Goal: Use online tool/utility: Utilize a website feature to perform a specific function

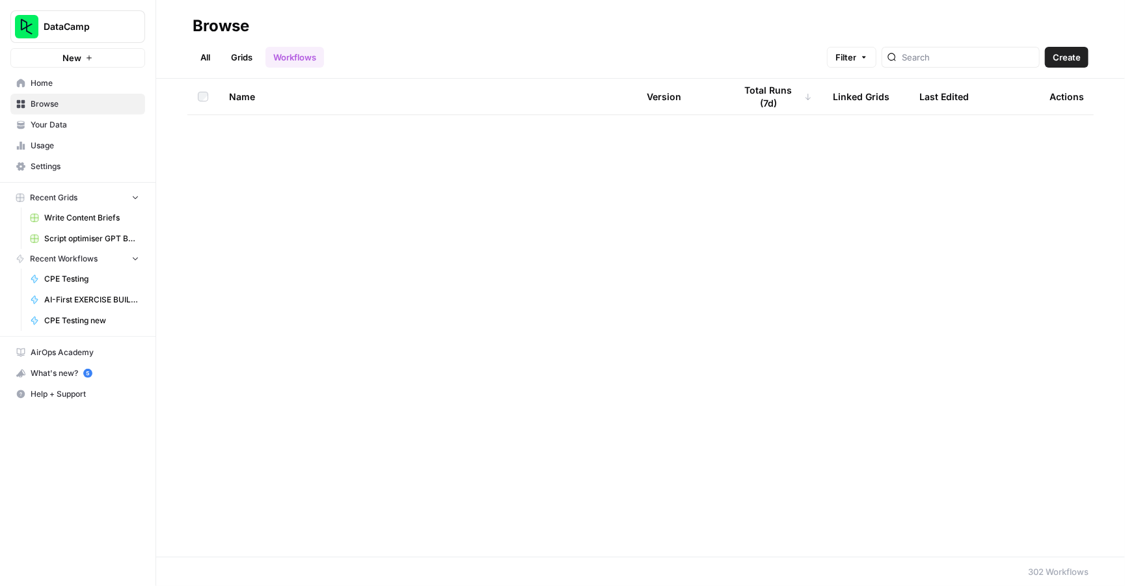
scroll to position [1883, 0]
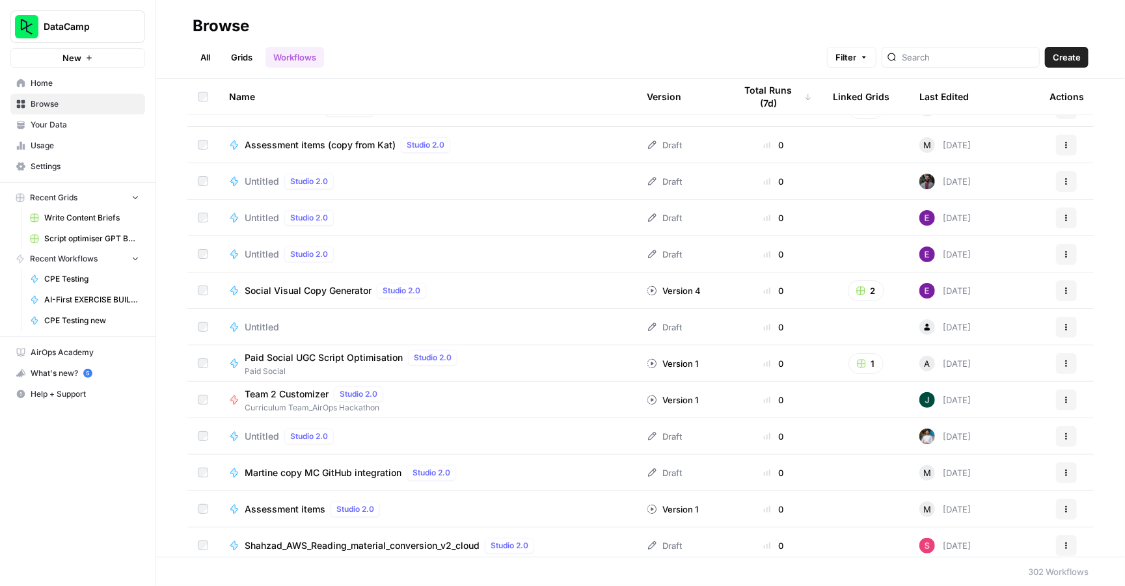
click at [81, 281] on span "CPE Testing" at bounding box center [91, 279] width 95 height 12
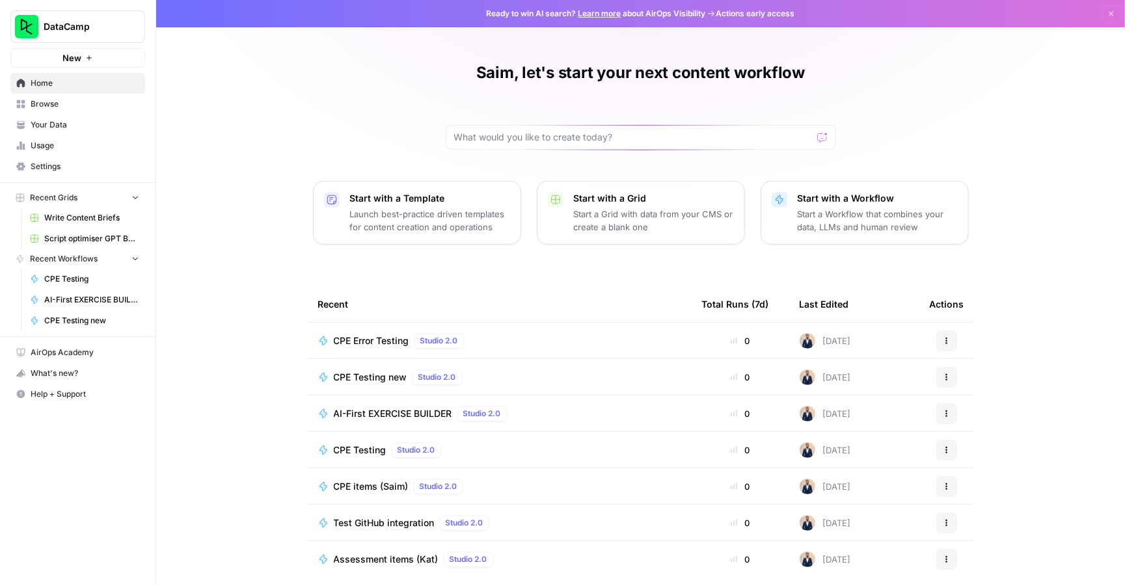
drag, startPoint x: 0, startPoint y: 0, endPoint x: 966, endPoint y: 58, distance: 967.5
click at [966, 58] on div "Saim, let's start your next content workflow Start with a Template Launch best-…" at bounding box center [640, 299] width 969 height 599
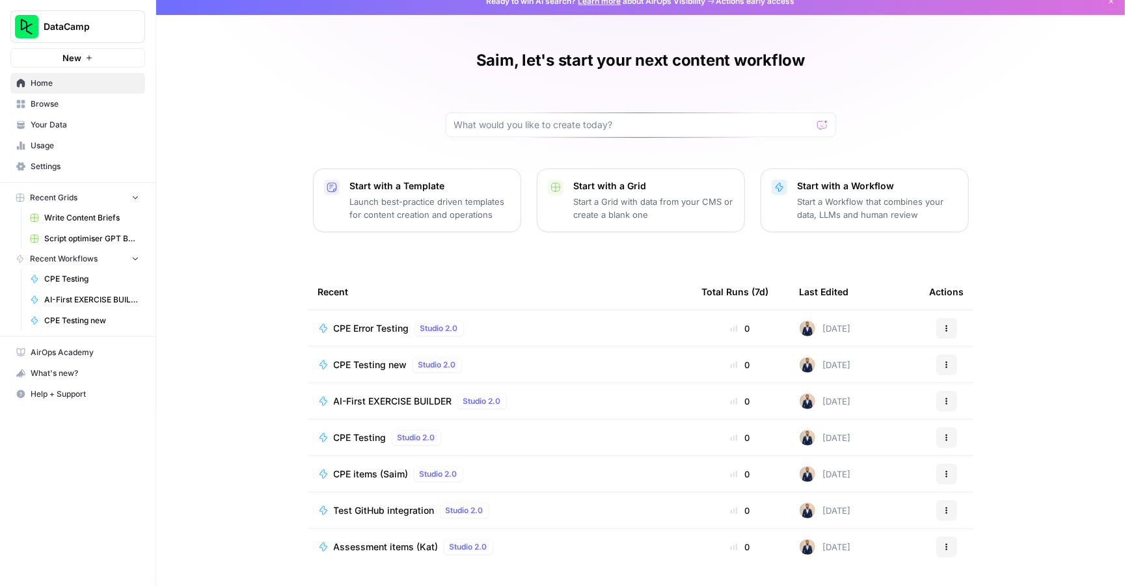
scroll to position [12, 0]
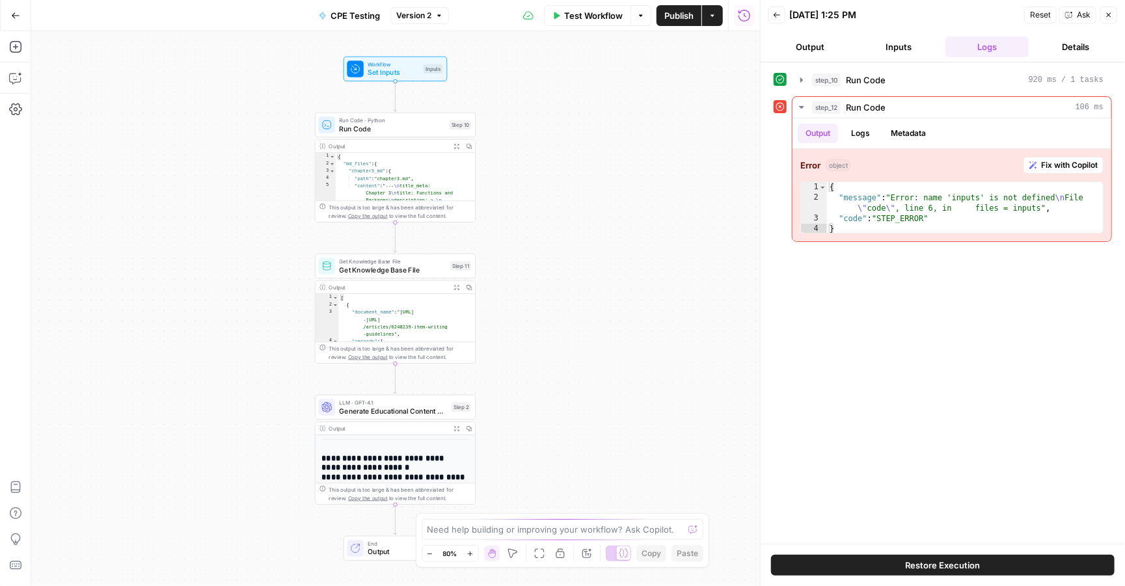
click at [588, 20] on span "Test Workflow" at bounding box center [593, 15] width 59 height 13
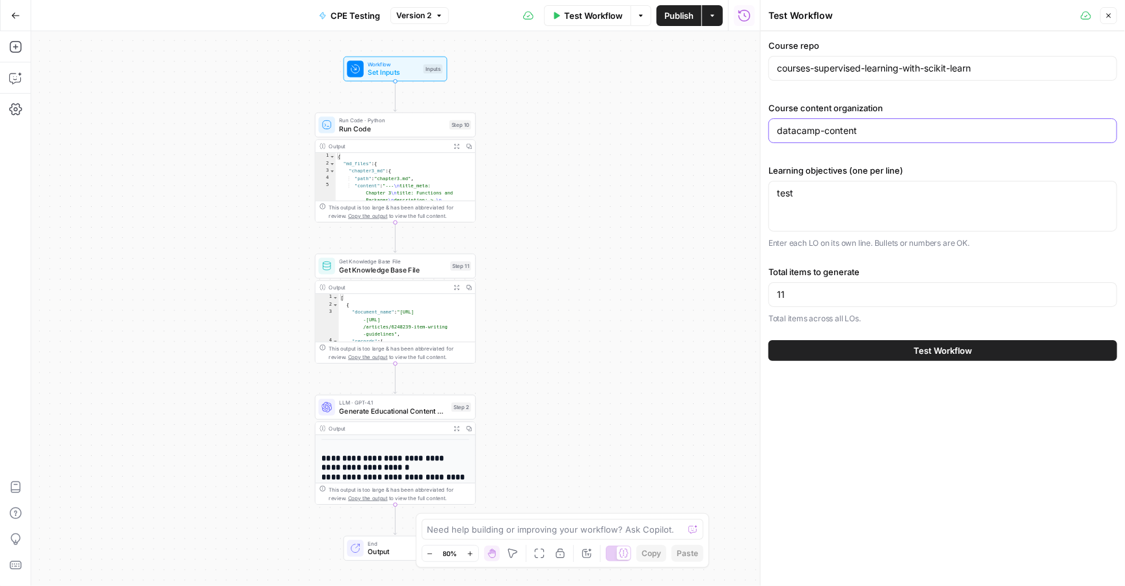
drag, startPoint x: 905, startPoint y: 130, endPoint x: 879, endPoint y: 130, distance: 25.4
click at [879, 130] on input "datacamp-content" at bounding box center [943, 130] width 332 height 13
drag, startPoint x: 1009, startPoint y: 72, endPoint x: 757, endPoint y: 73, distance: 252.5
click at [760, 72] on div "Test Workflow Close Course repo courses-supervised-learning-with-scikit-learn C…" at bounding box center [942, 293] width 365 height 586
paste input "intermediate-sql"
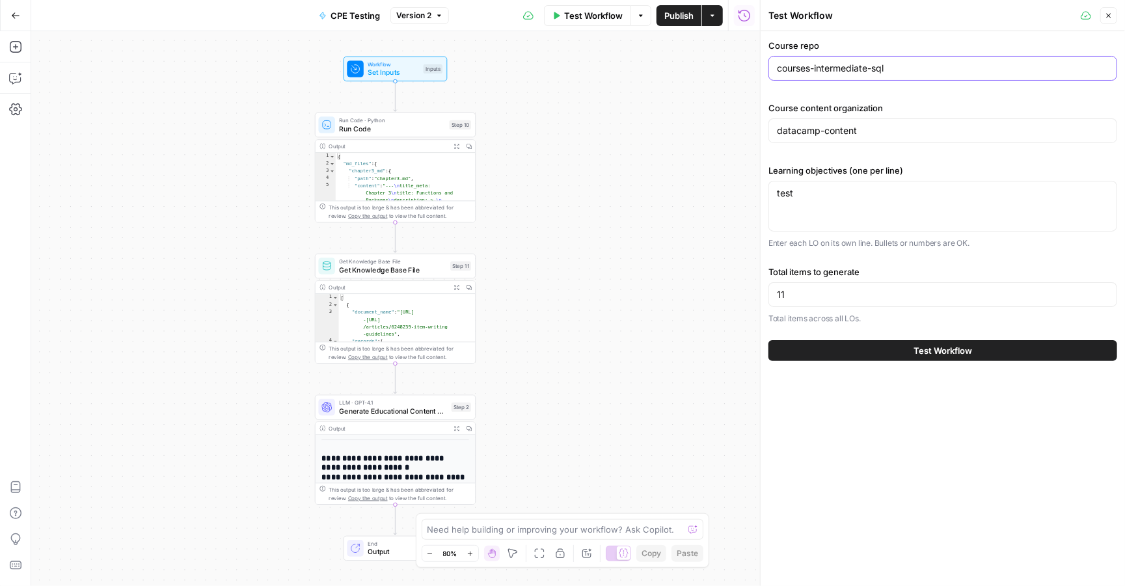
type input "courses-intermediate-sql"
click at [813, 296] on input "11" at bounding box center [943, 294] width 332 height 13
type input "1"
click at [847, 346] on button "Test Workflow" at bounding box center [943, 350] width 349 height 21
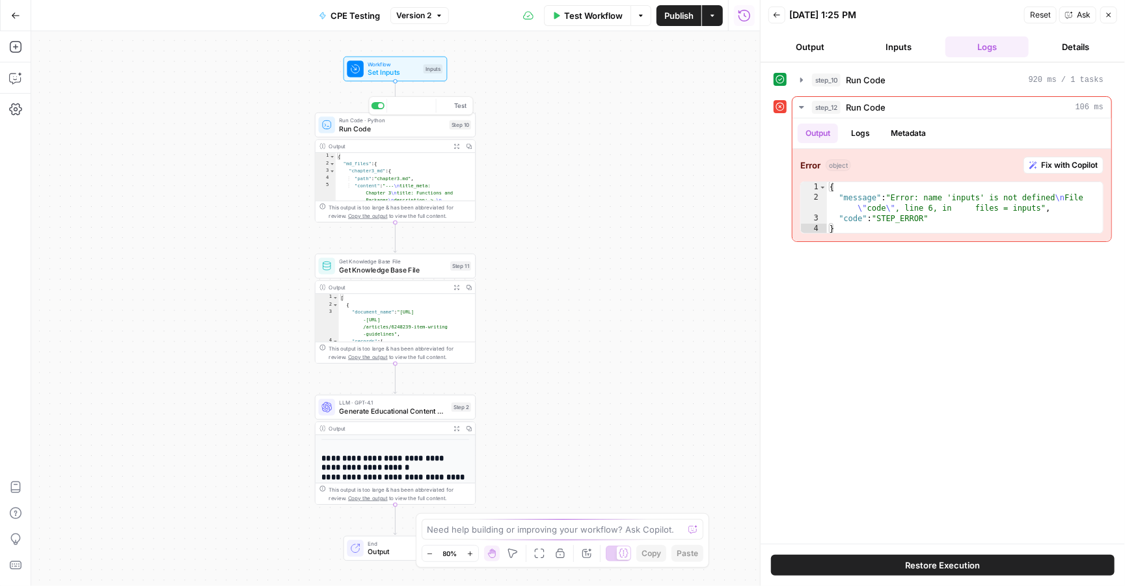
click at [392, 126] on span "Run Code" at bounding box center [392, 129] width 106 height 10
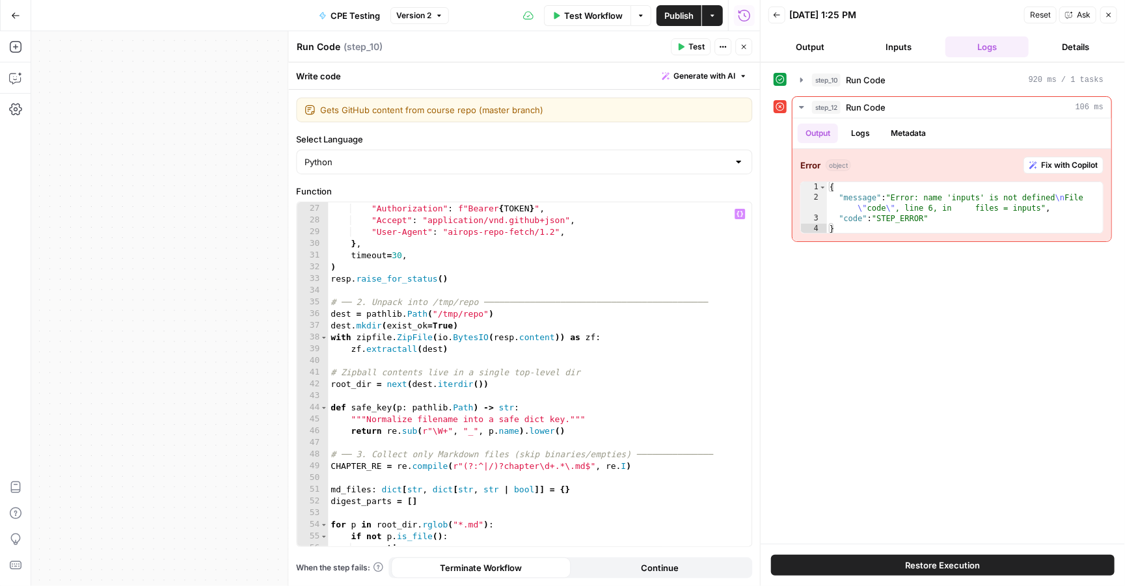
scroll to position [306, 0]
click at [601, 271] on div ""Authorization" : f"Bearer { TOKEN } " , "Accept" : "application/vnd.github+jso…" at bounding box center [540, 383] width 424 height 367
type textarea "*"
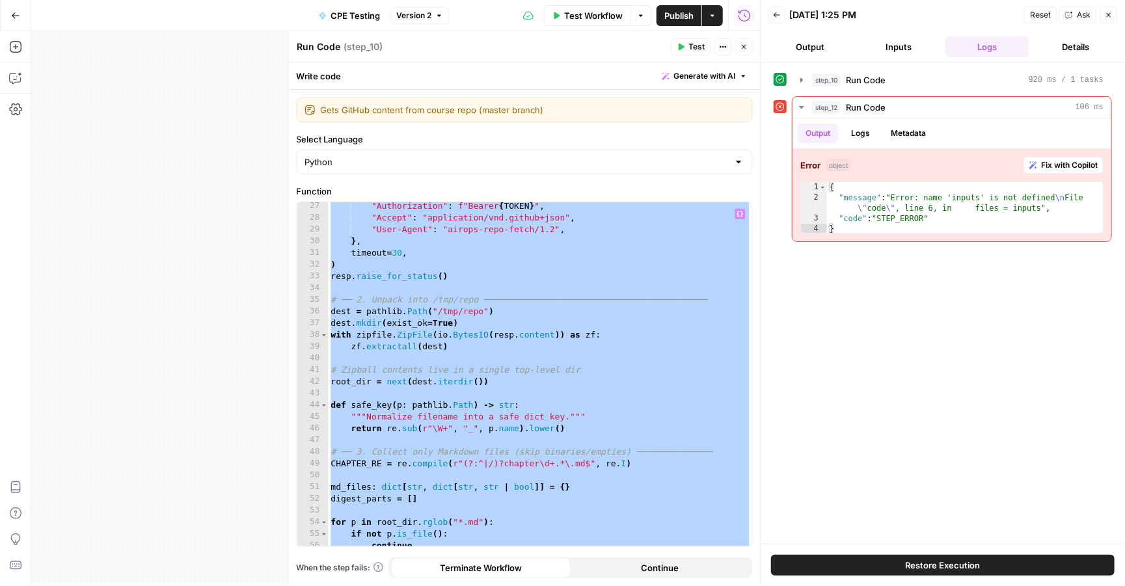
click at [892, 46] on button "Inputs" at bounding box center [898, 46] width 83 height 21
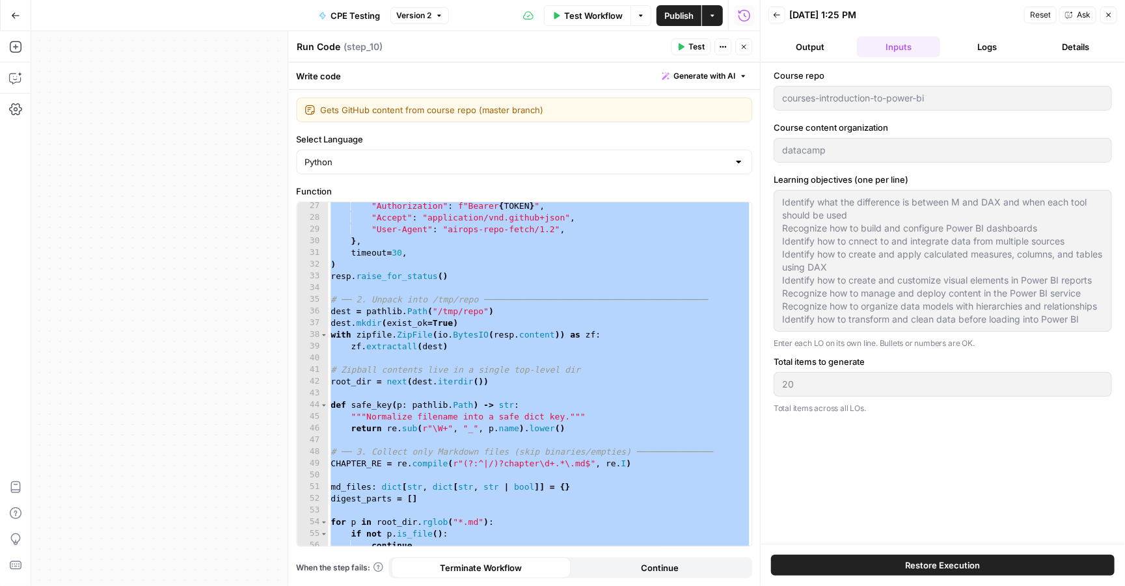
click at [593, 16] on span "Test Workflow" at bounding box center [593, 15] width 59 height 13
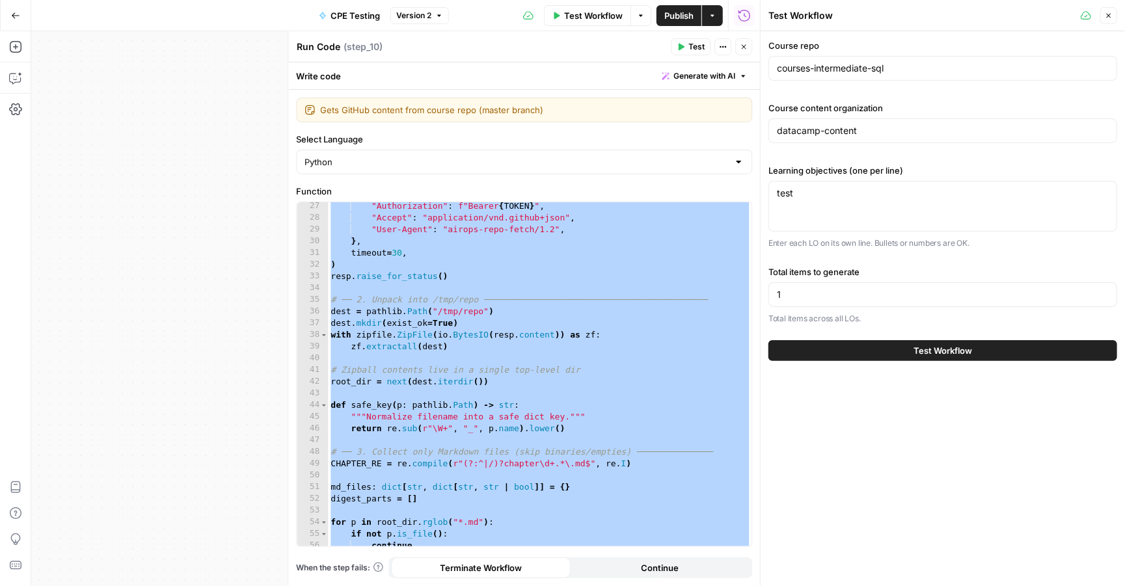
click at [862, 357] on button "Test Workflow" at bounding box center [943, 350] width 349 height 21
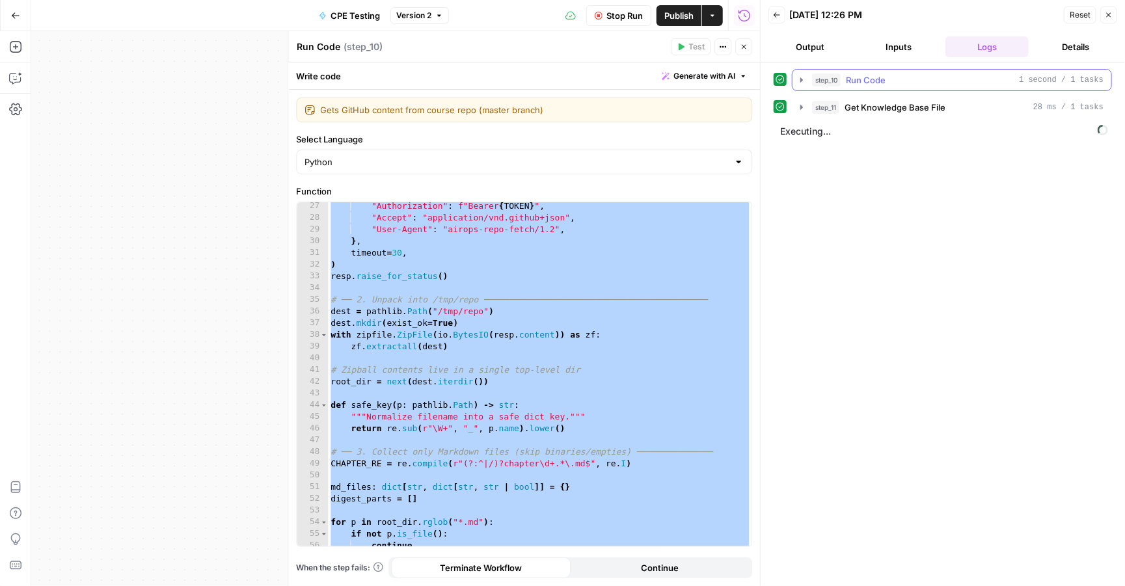
click at [802, 81] on icon "button" at bounding box center [801, 79] width 3 height 5
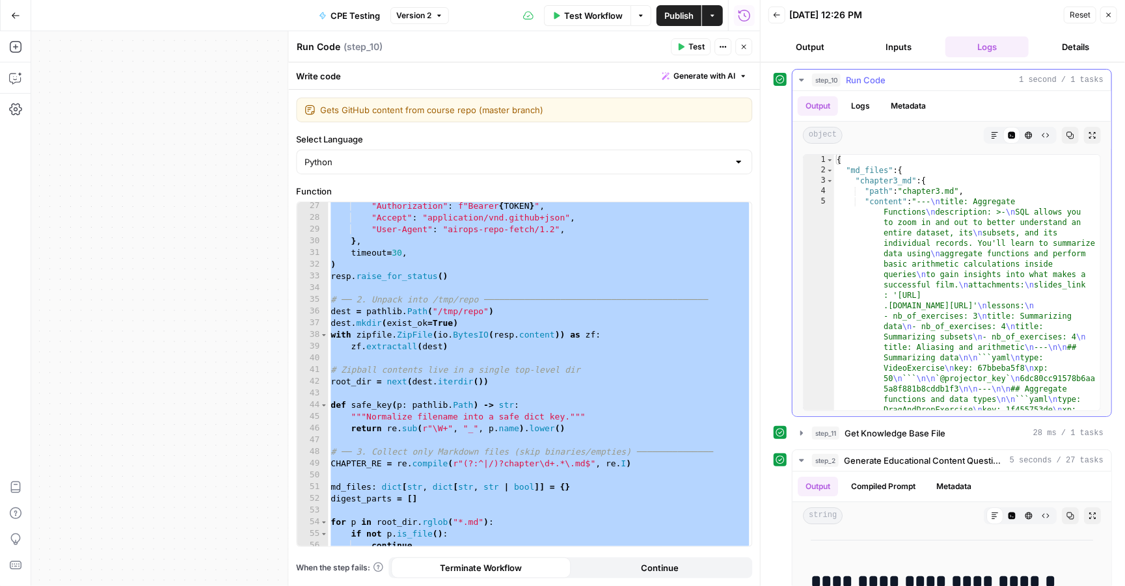
click at [803, 83] on icon "button" at bounding box center [802, 80] width 10 height 10
